Goal: Information Seeking & Learning: Learn about a topic

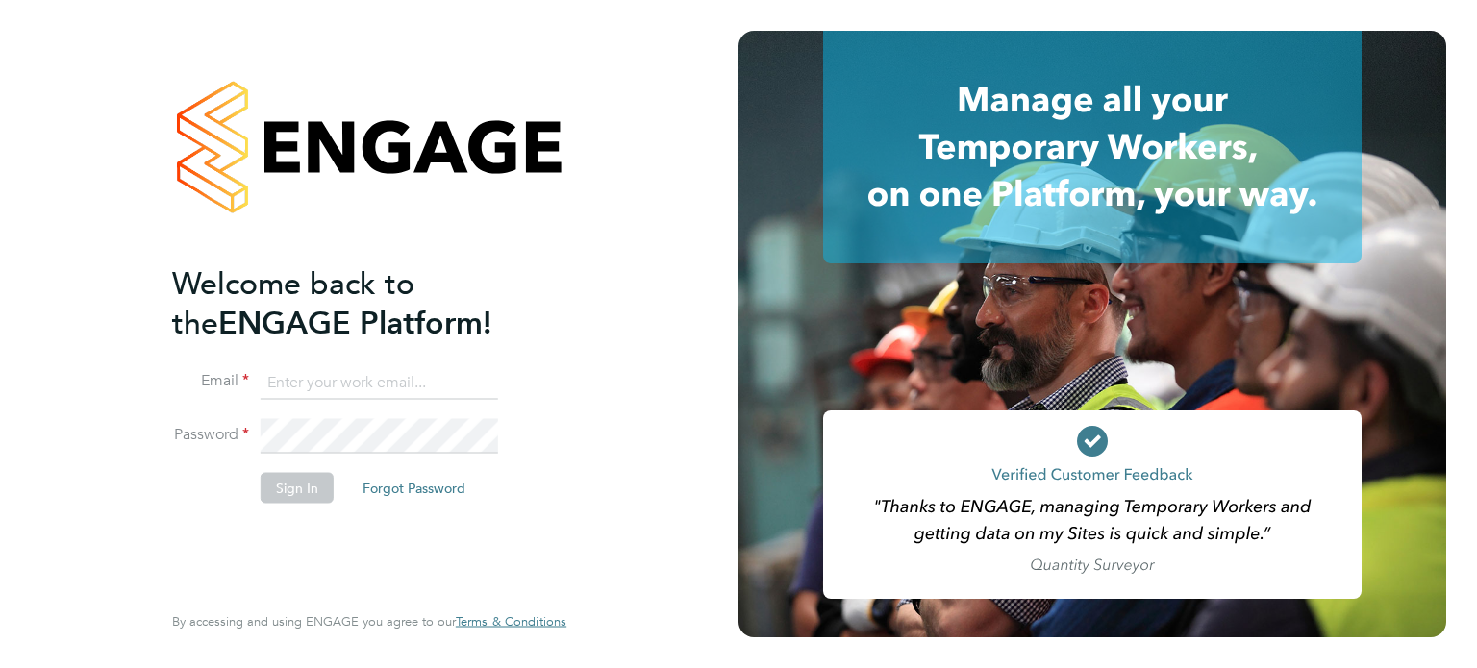
type input "[EMAIL_ADDRESS][DOMAIN_NAME]"
click at [279, 489] on button "Sign In" at bounding box center [297, 487] width 73 height 31
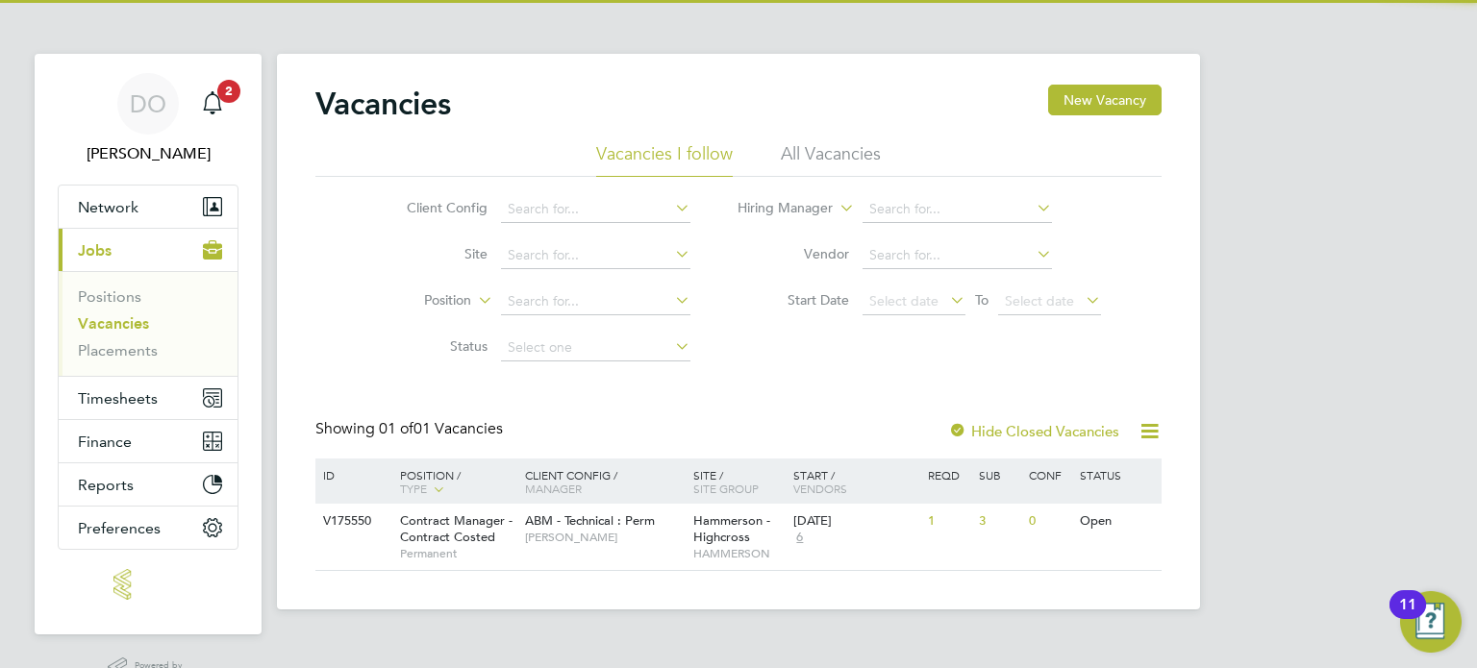
scroll to position [46, 0]
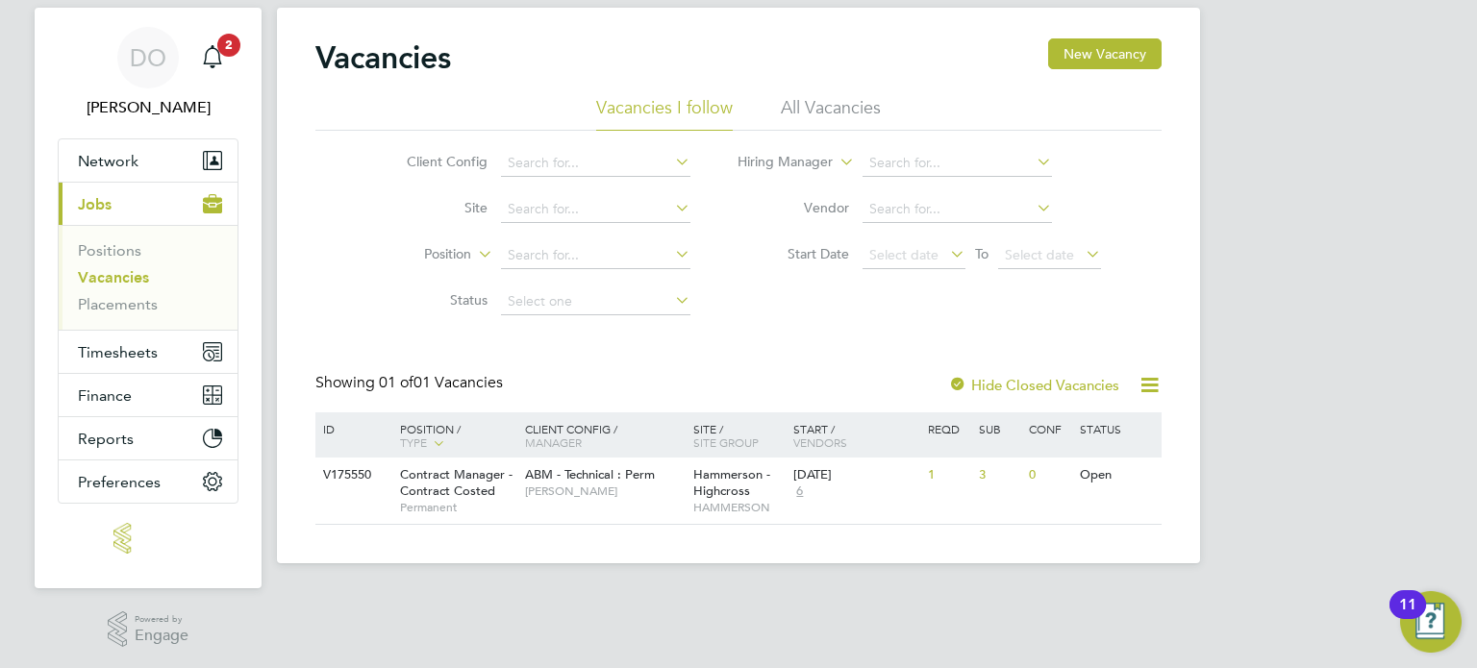
click at [100, 278] on link "Vacancies" at bounding box center [113, 277] width 71 height 18
click at [116, 254] on link "Positions" at bounding box center [109, 250] width 63 height 18
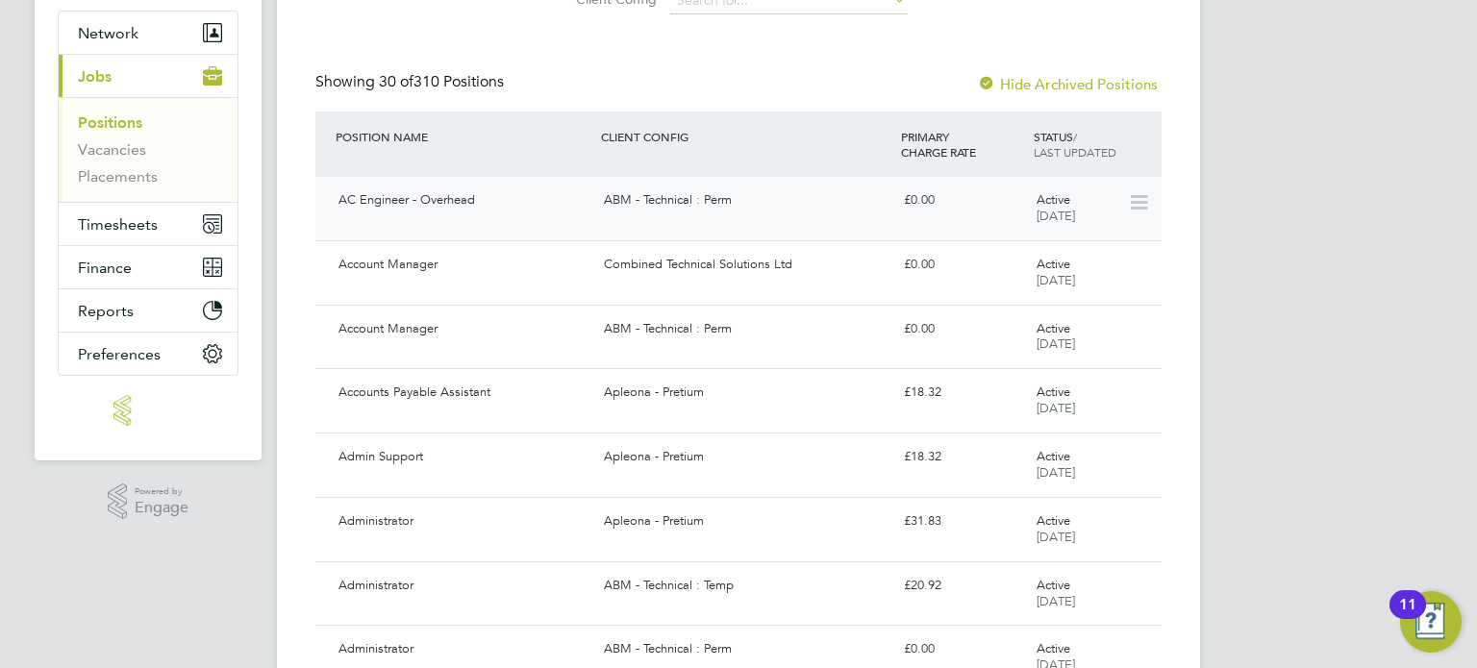
scroll to position [192, 0]
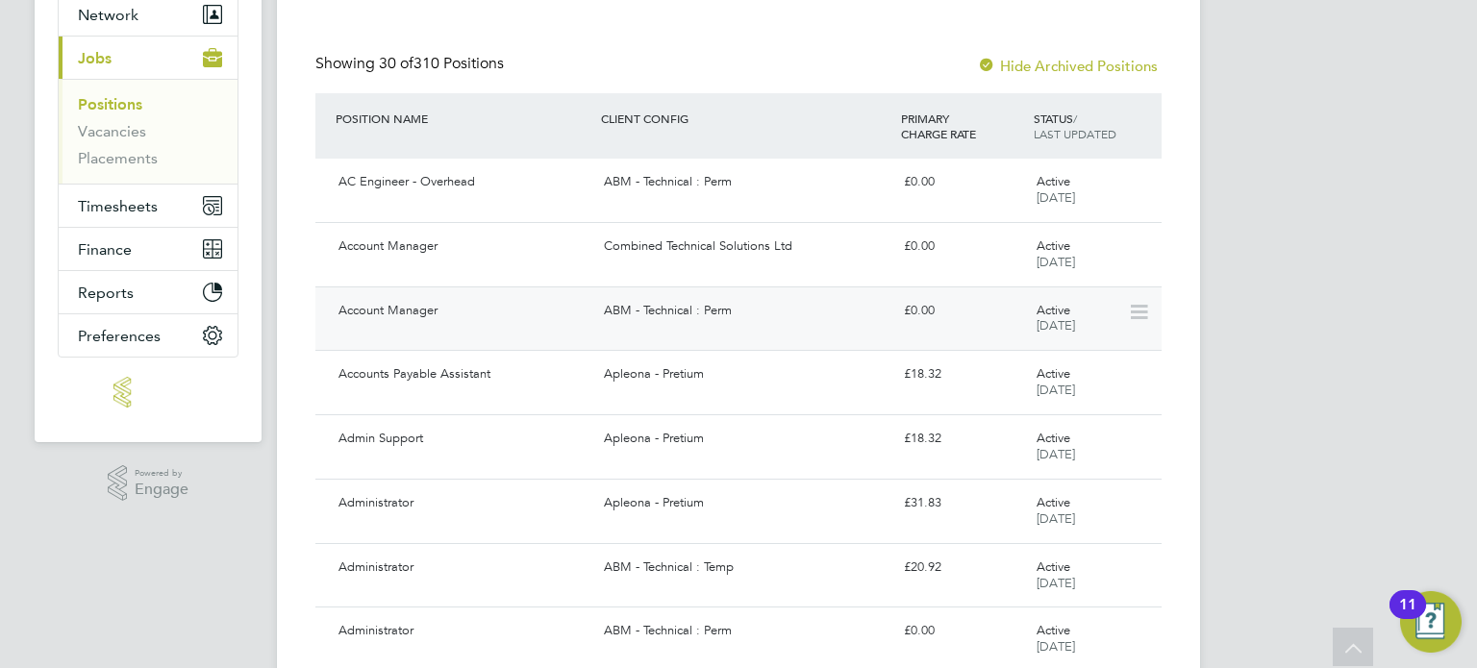
click at [649, 302] on div "ABM - Technical : Perm" at bounding box center [745, 311] width 299 height 32
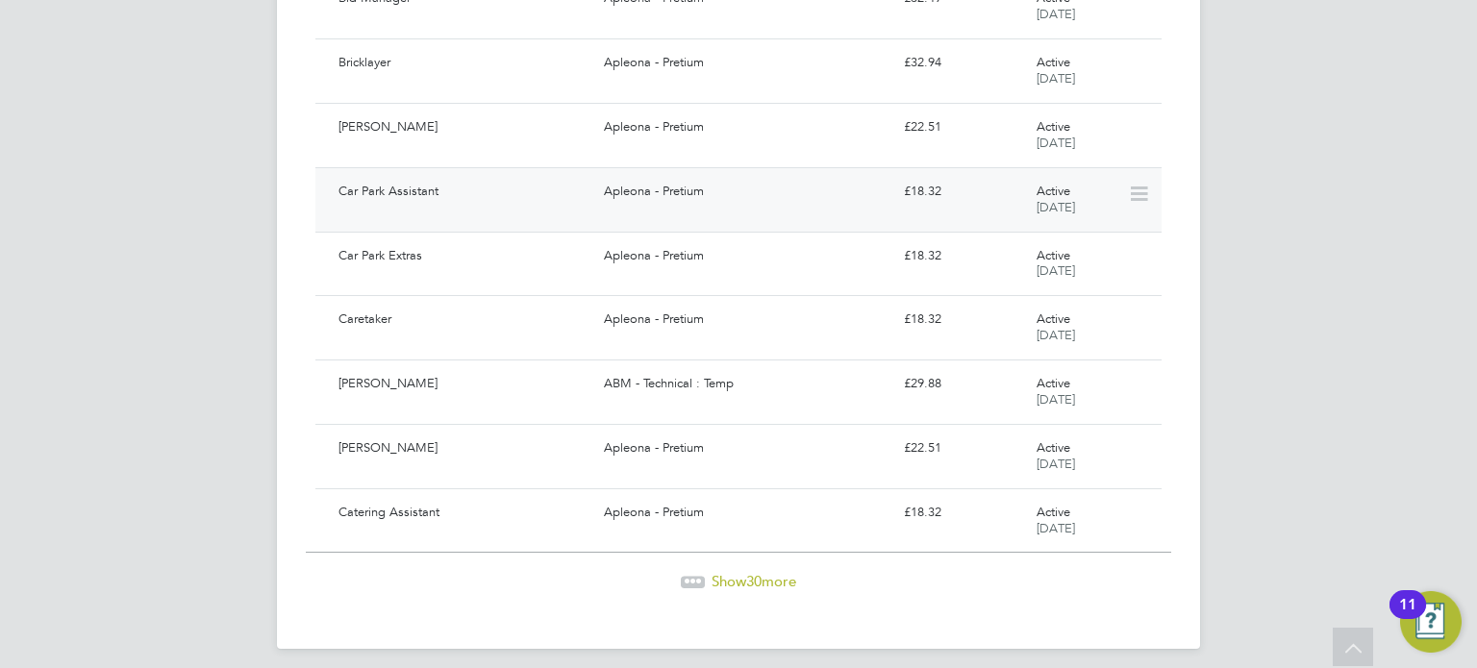
scroll to position [1730, 0]
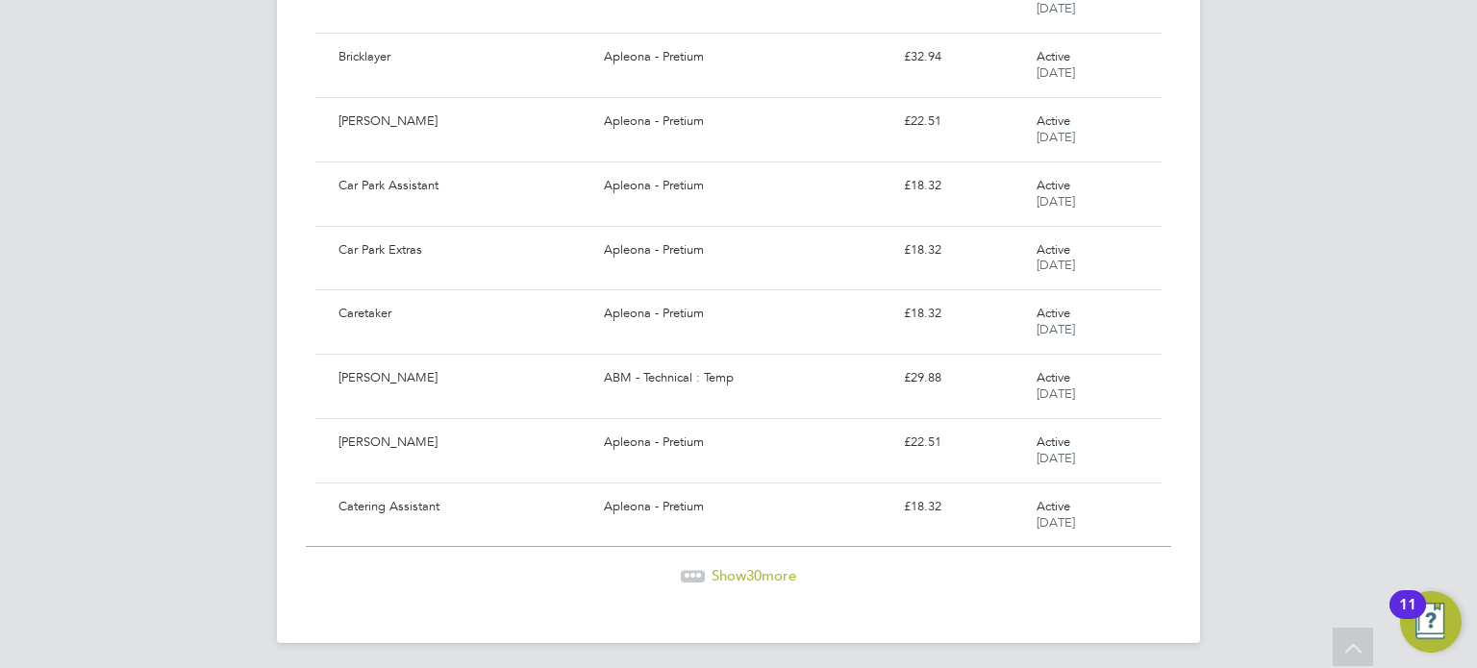
click at [745, 571] on span "Show 30 more" at bounding box center [754, 576] width 85 height 18
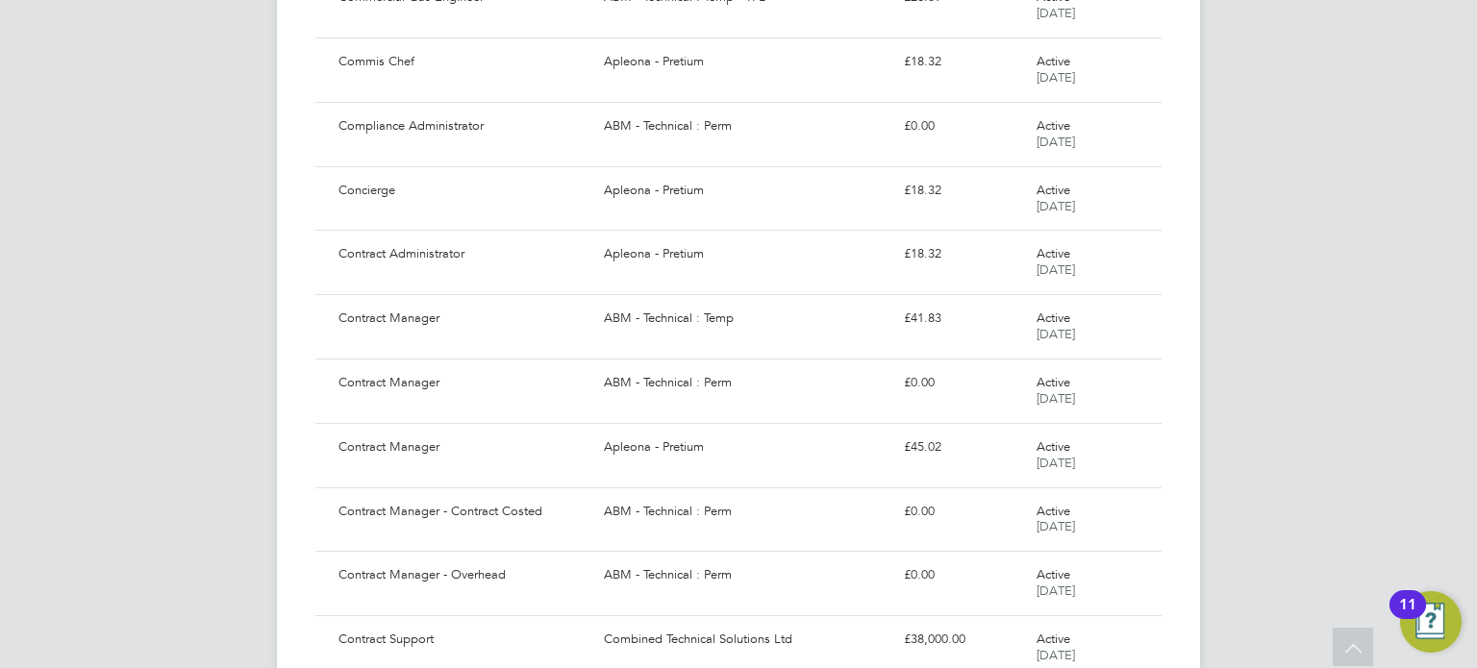
scroll to position [3558, 0]
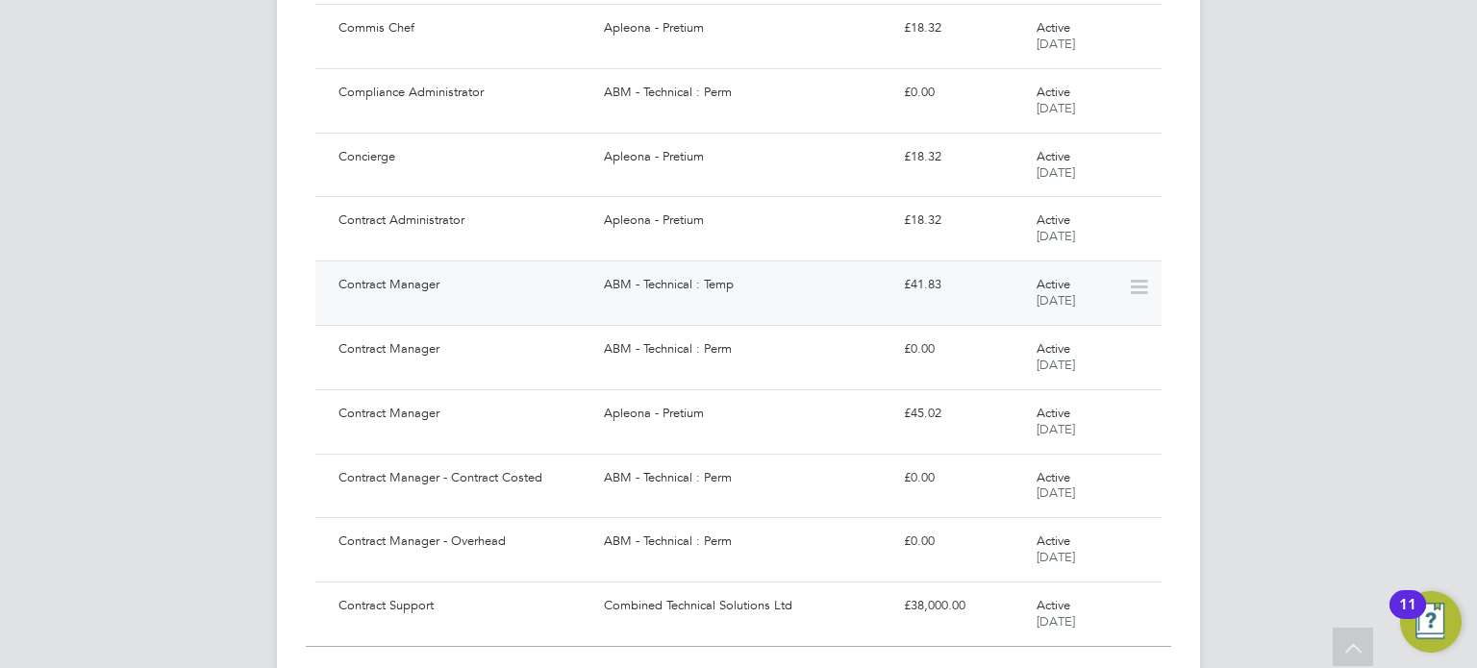
click at [1122, 280] on div "Active 08 Apr 2025" at bounding box center [1079, 293] width 100 height 48
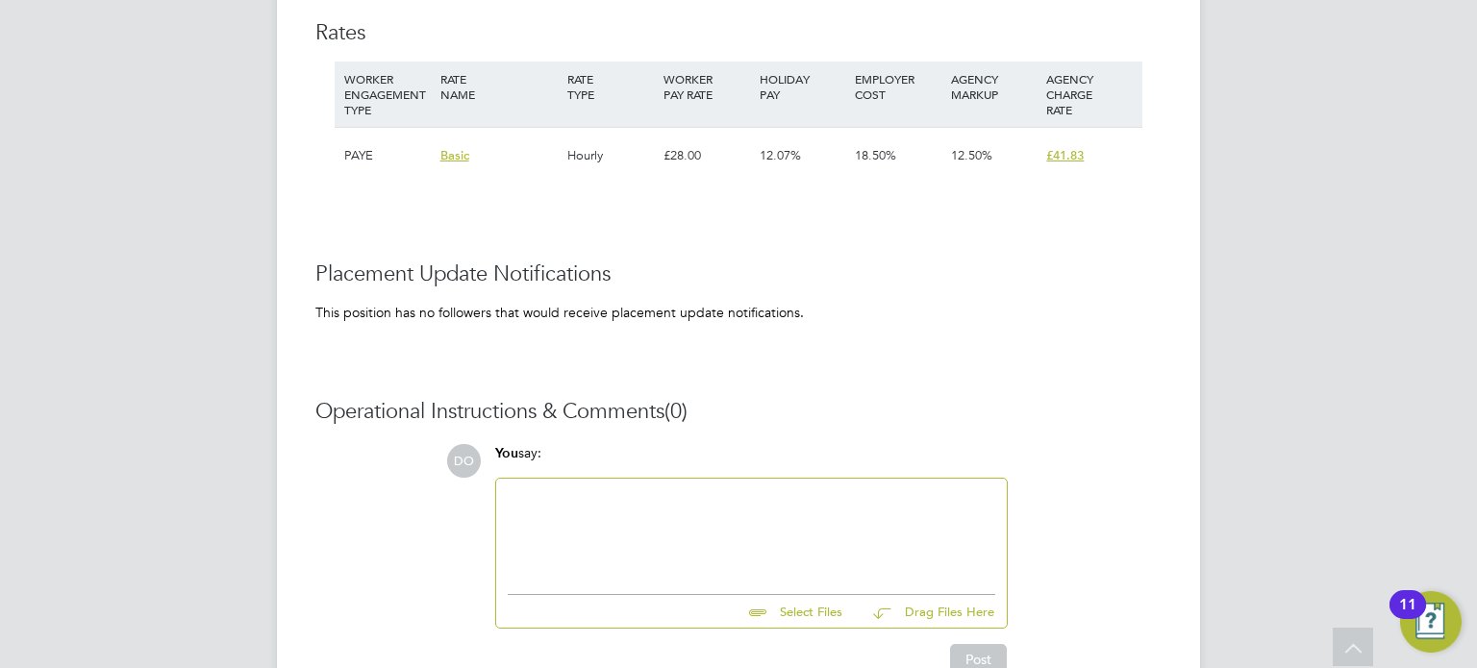
scroll to position [1058, 0]
